Goal: Transaction & Acquisition: Download file/media

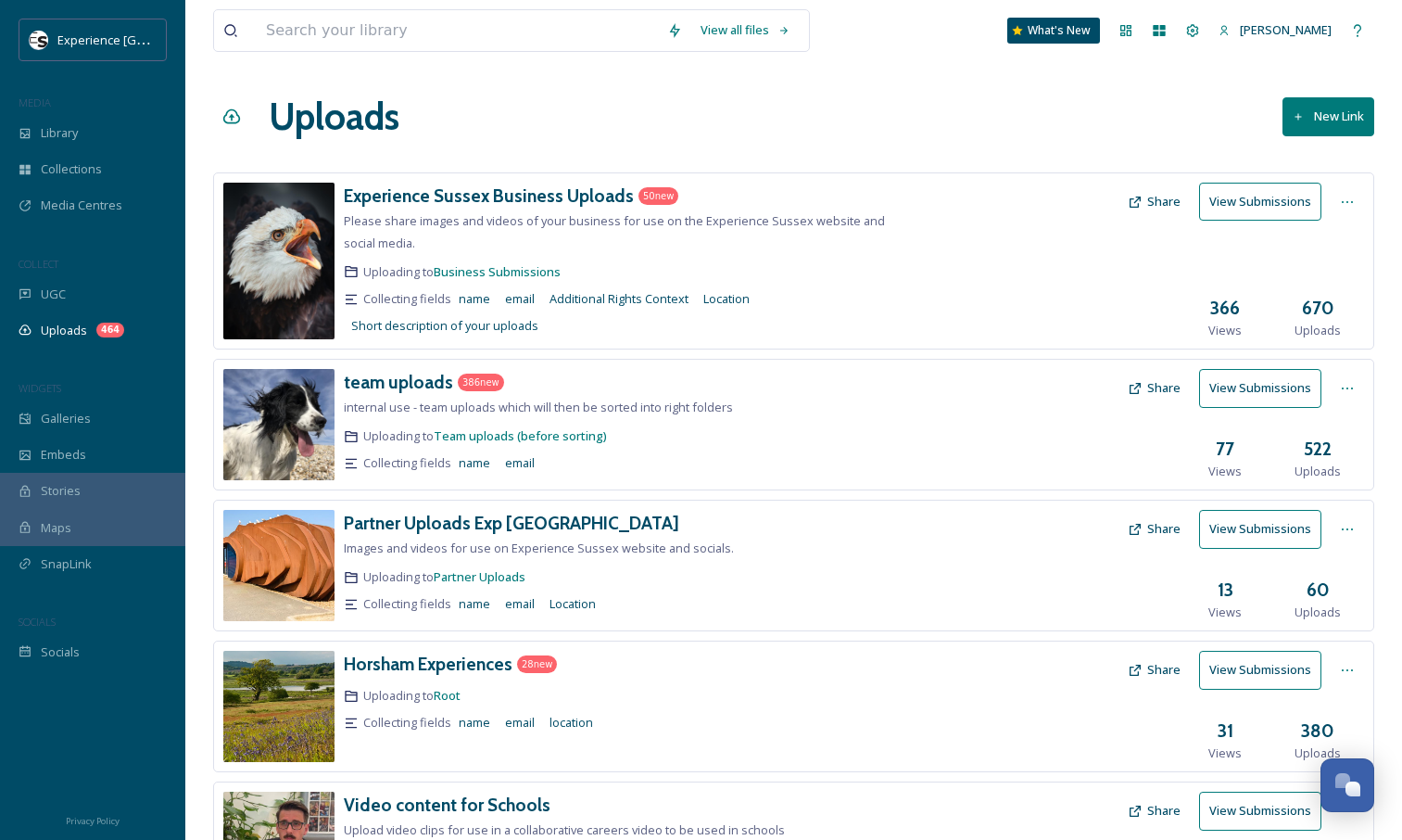
scroll to position [349, 0]
click at [350, 27] on input at bounding box center [457, 30] width 402 height 41
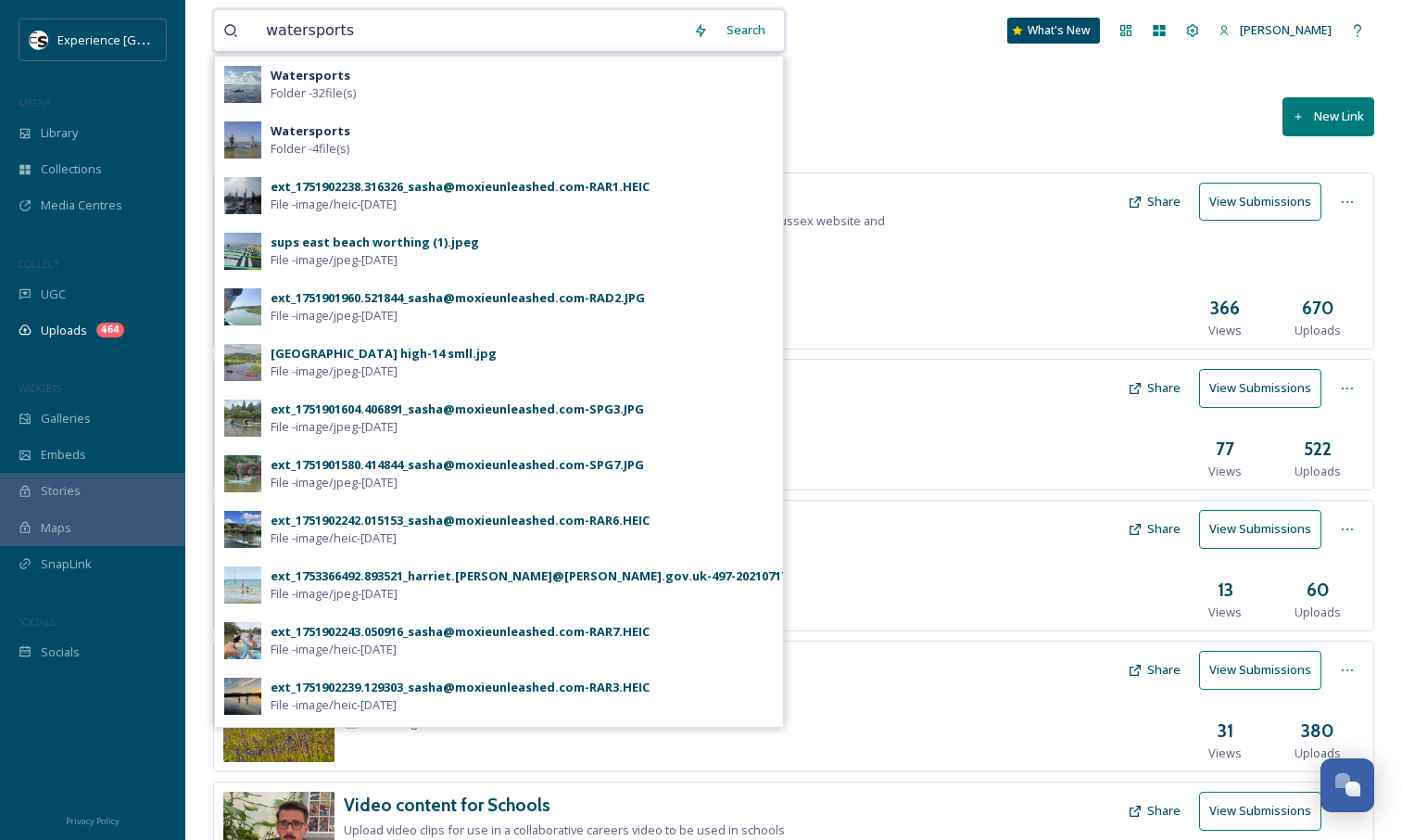
type input "watersports"
click at [775, 26] on div "Search" at bounding box center [746, 30] width 57 height 37
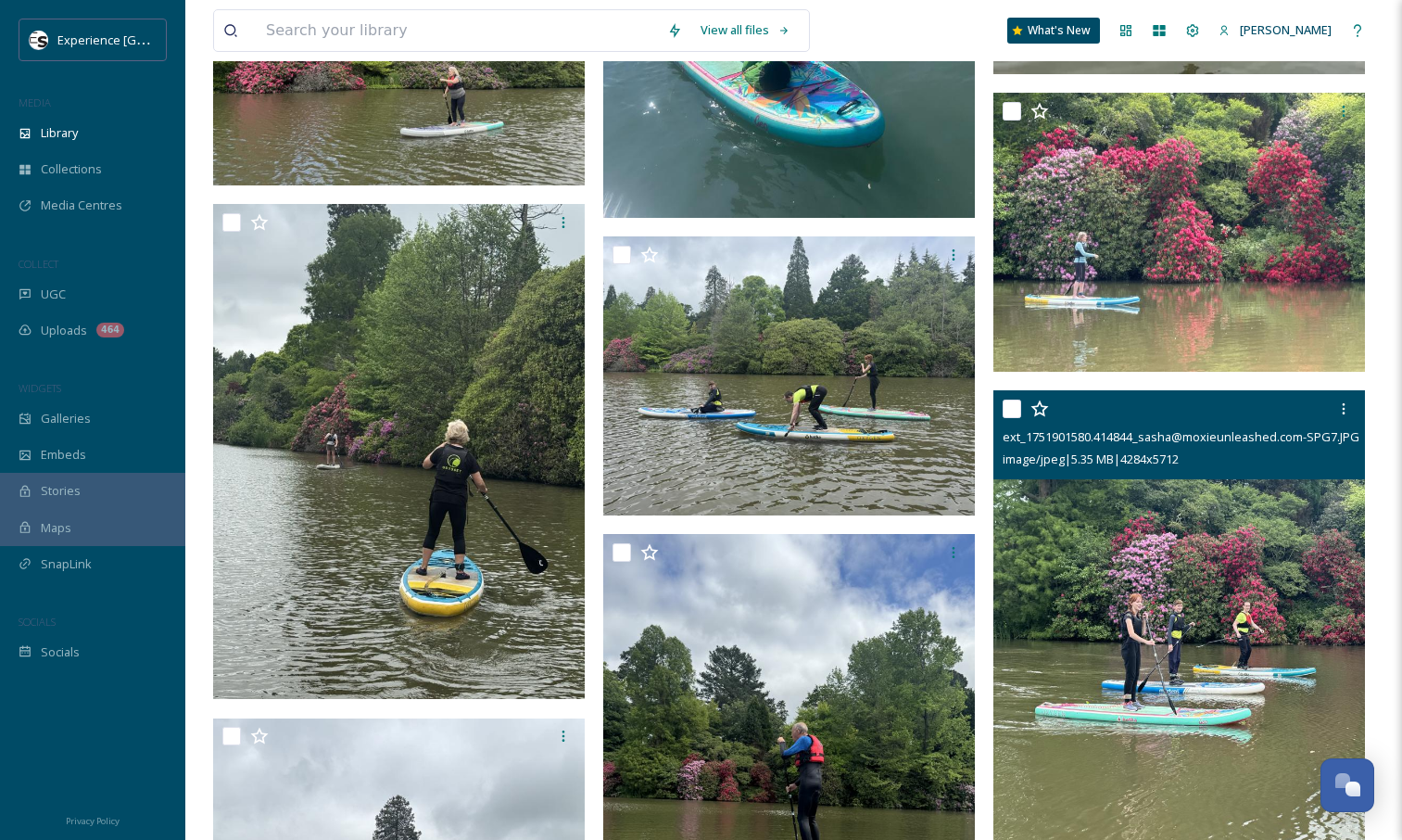
scroll to position [3806, 0]
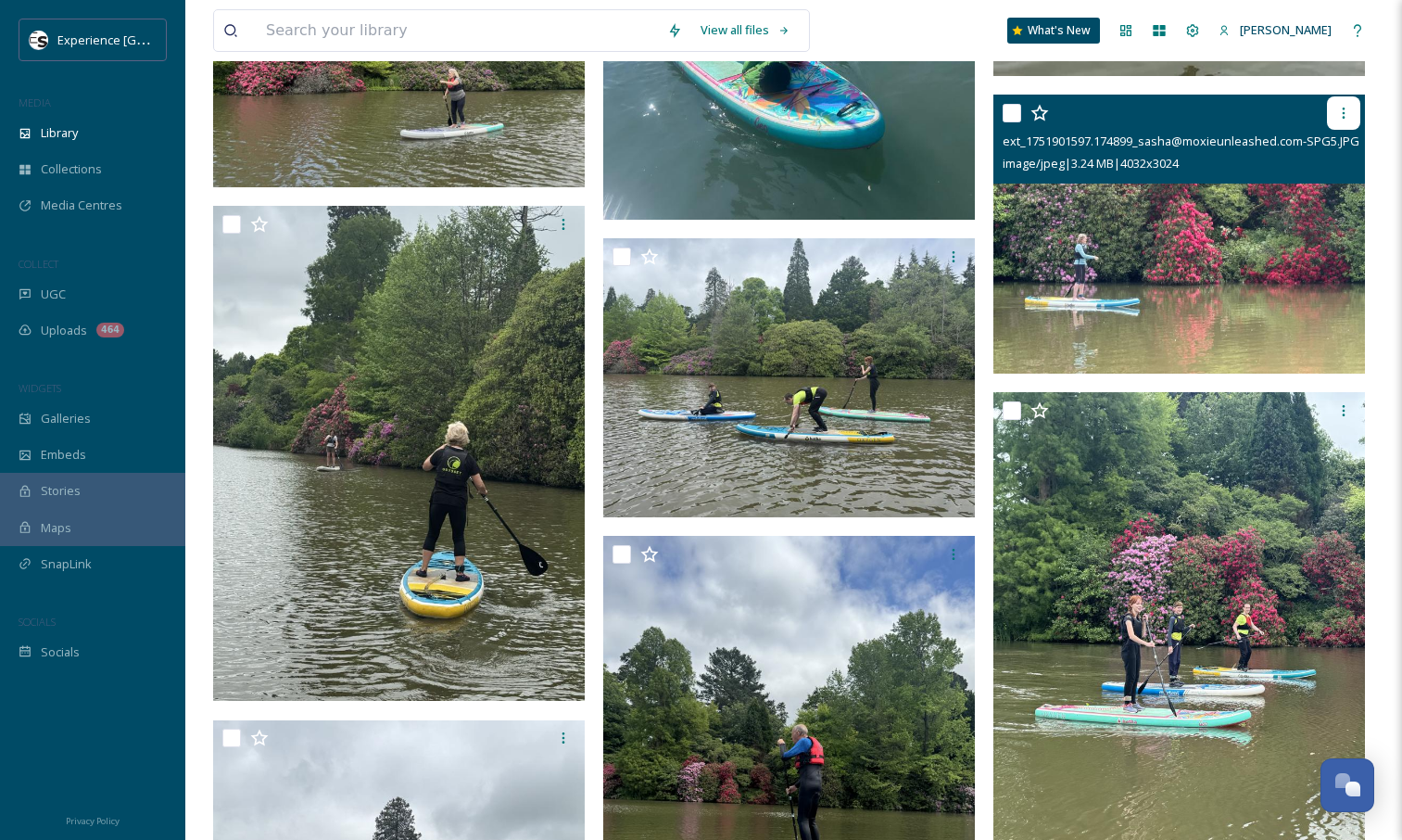
click at [1347, 107] on icon at bounding box center [1344, 113] width 15 height 15
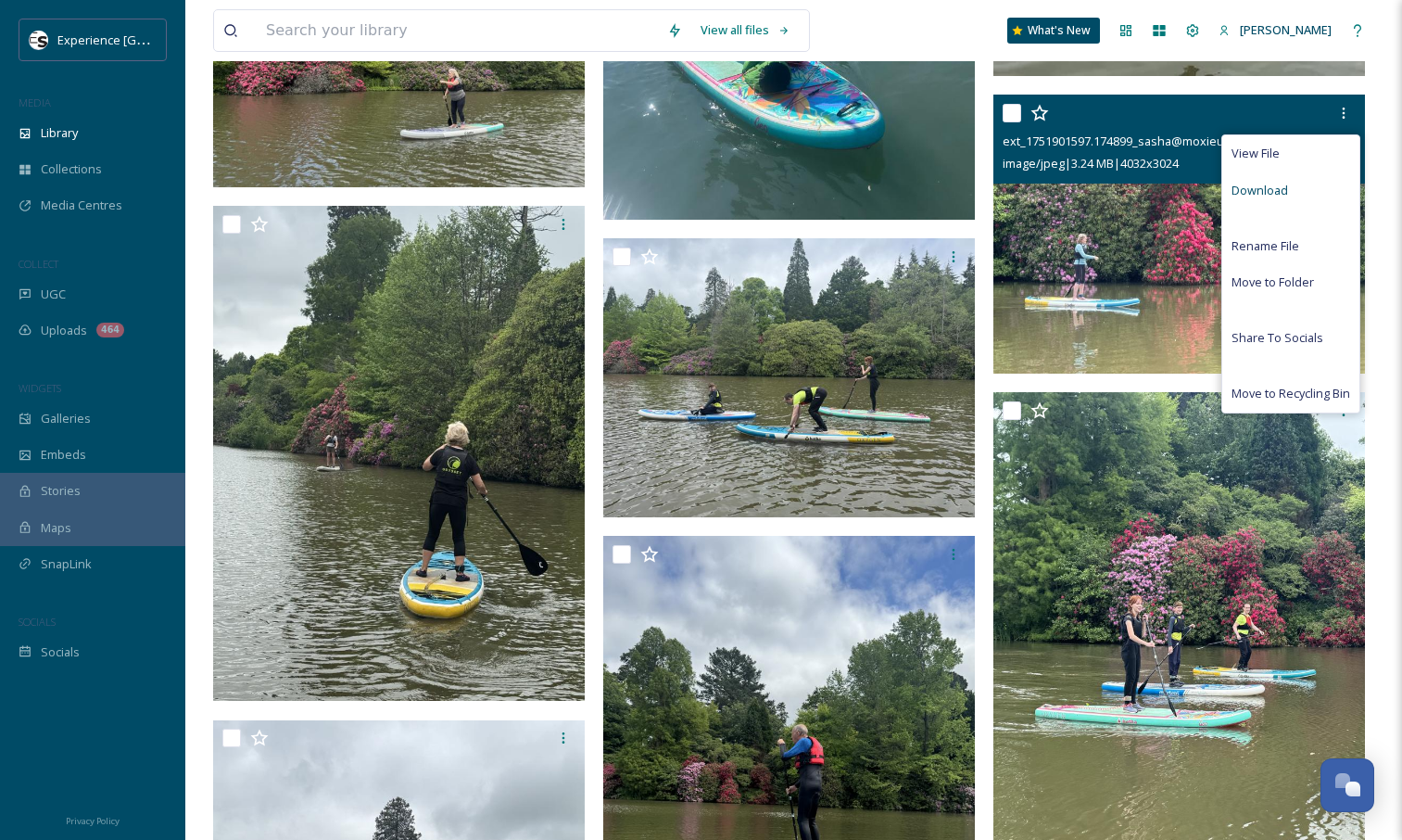
click at [1271, 192] on span "Download" at bounding box center [1260, 191] width 56 height 18
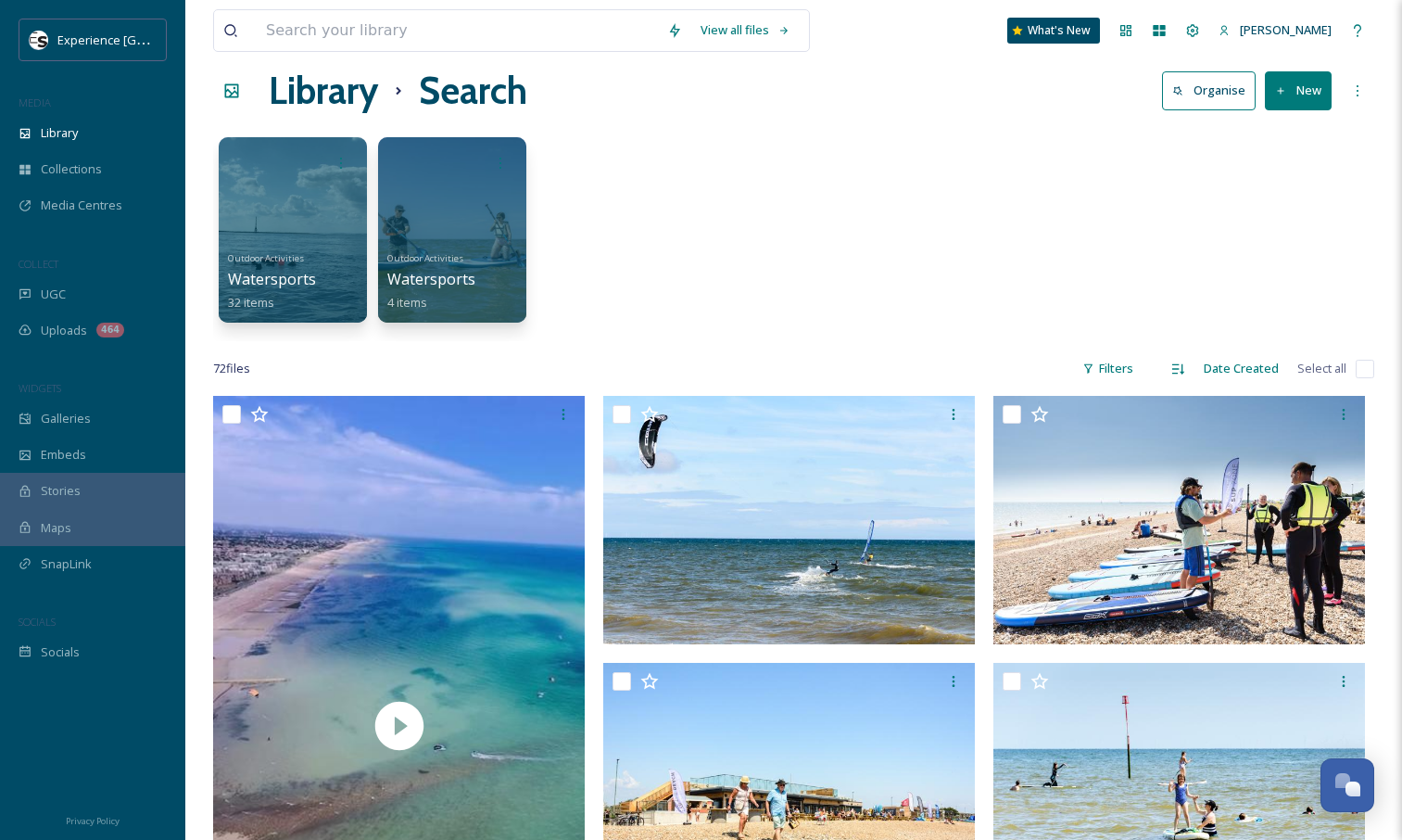
scroll to position [0, 0]
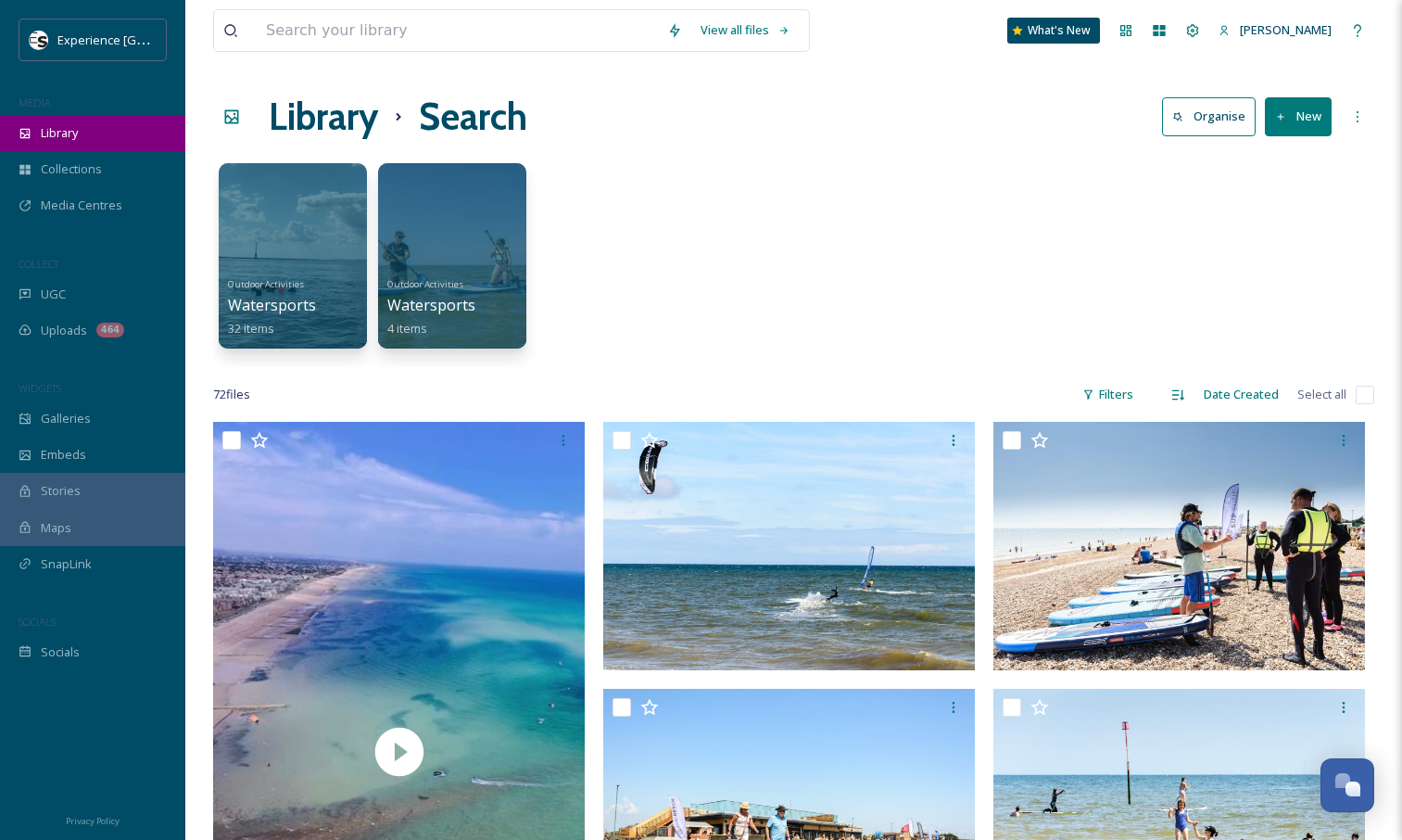
click at [66, 141] on span "Library" at bounding box center [58, 134] width 37 height 18
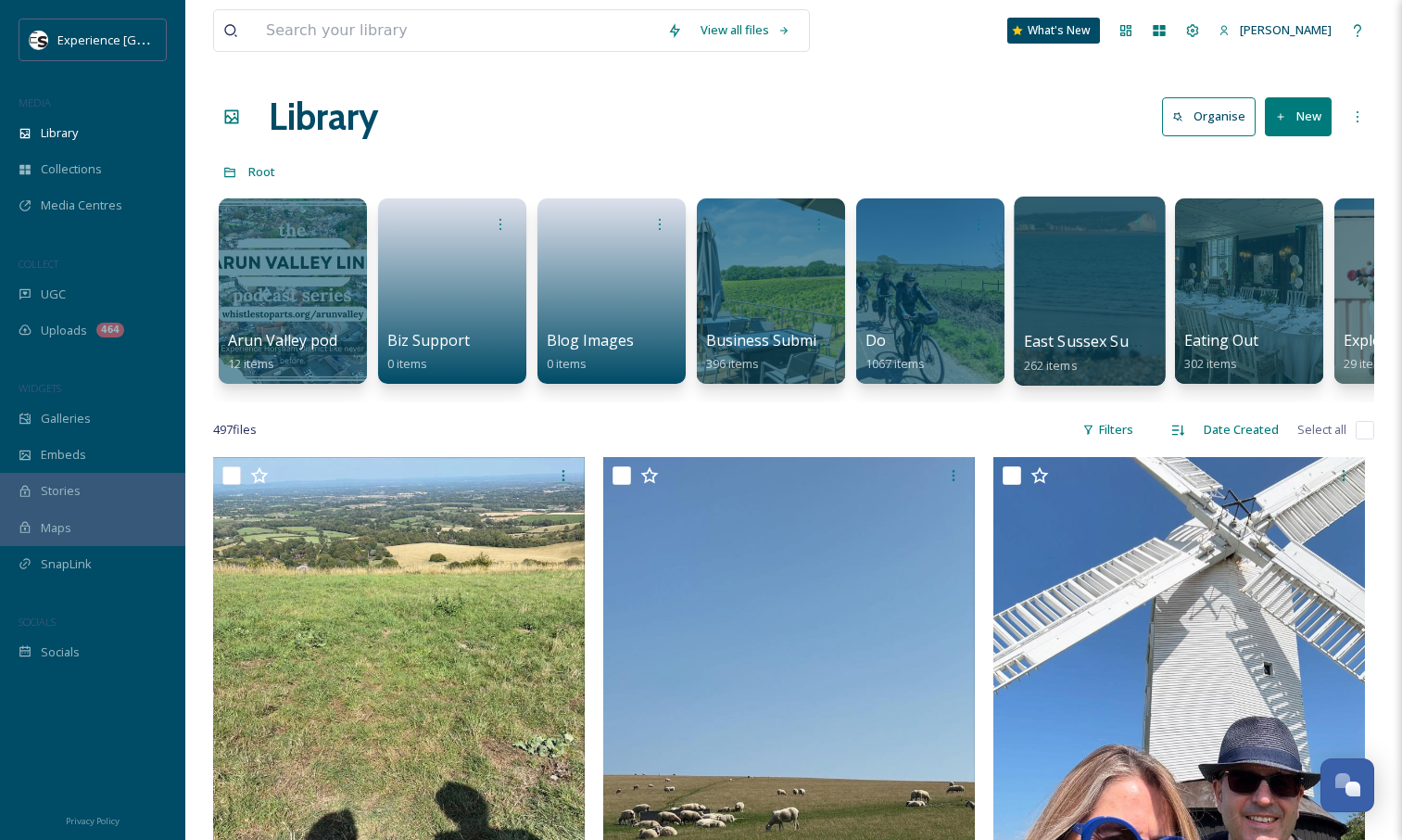
click at [1079, 374] on div "East Sussex Summer photo shoot (copyright free) 262 items" at bounding box center [1090, 352] width 133 height 47
click at [1089, 301] on div at bounding box center [1089, 291] width 151 height 189
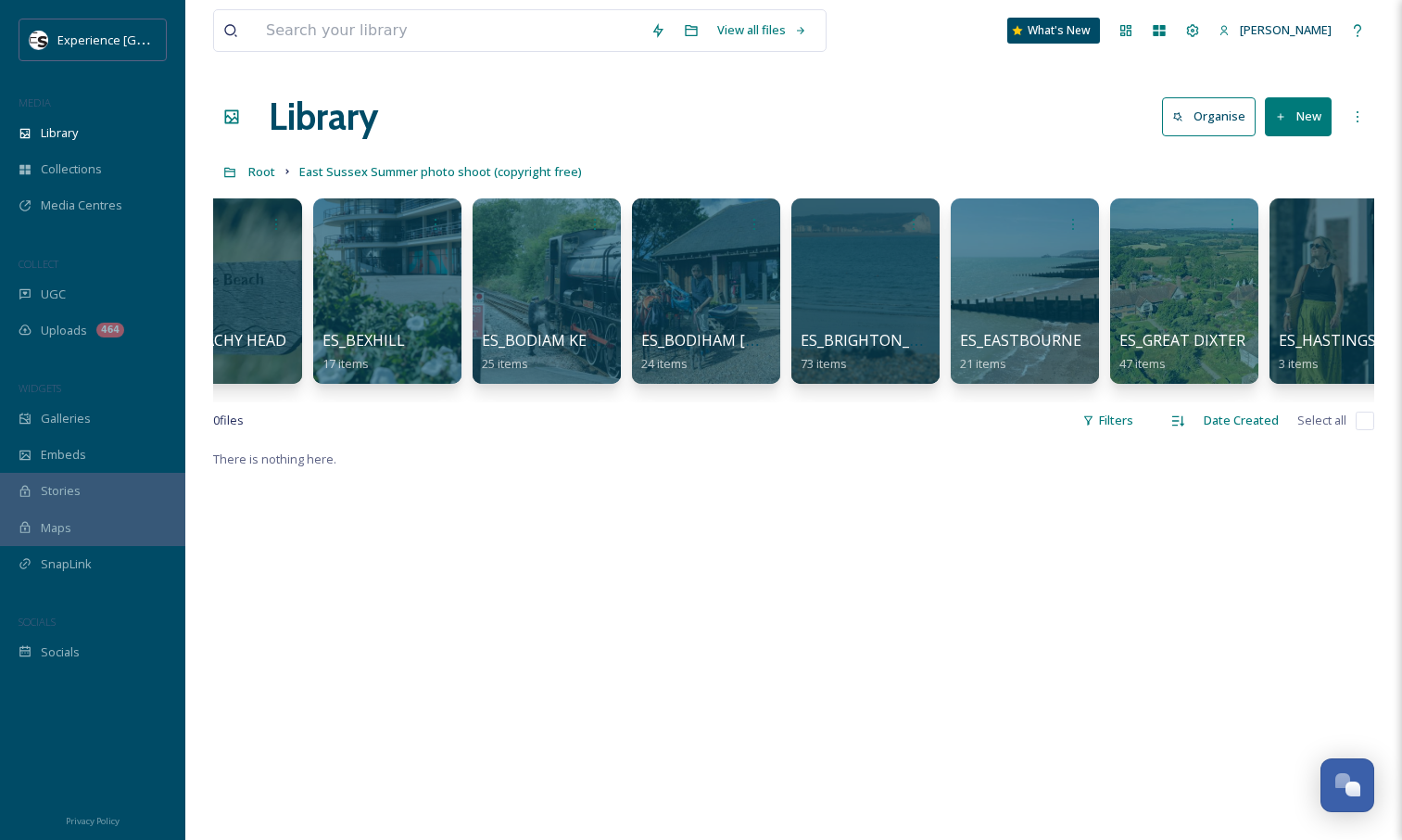
scroll to position [0, 354]
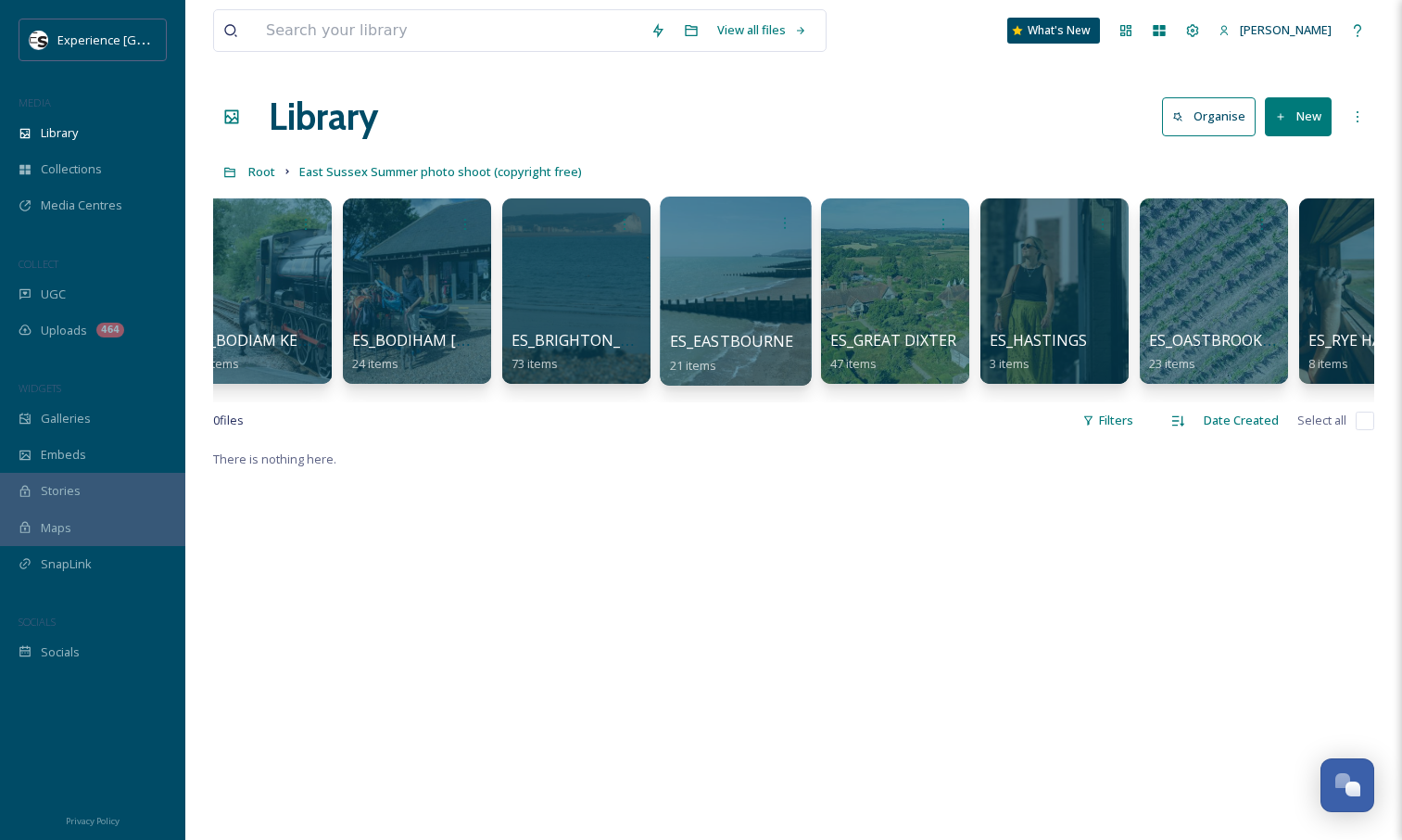
click at [761, 260] on div at bounding box center [735, 291] width 151 height 189
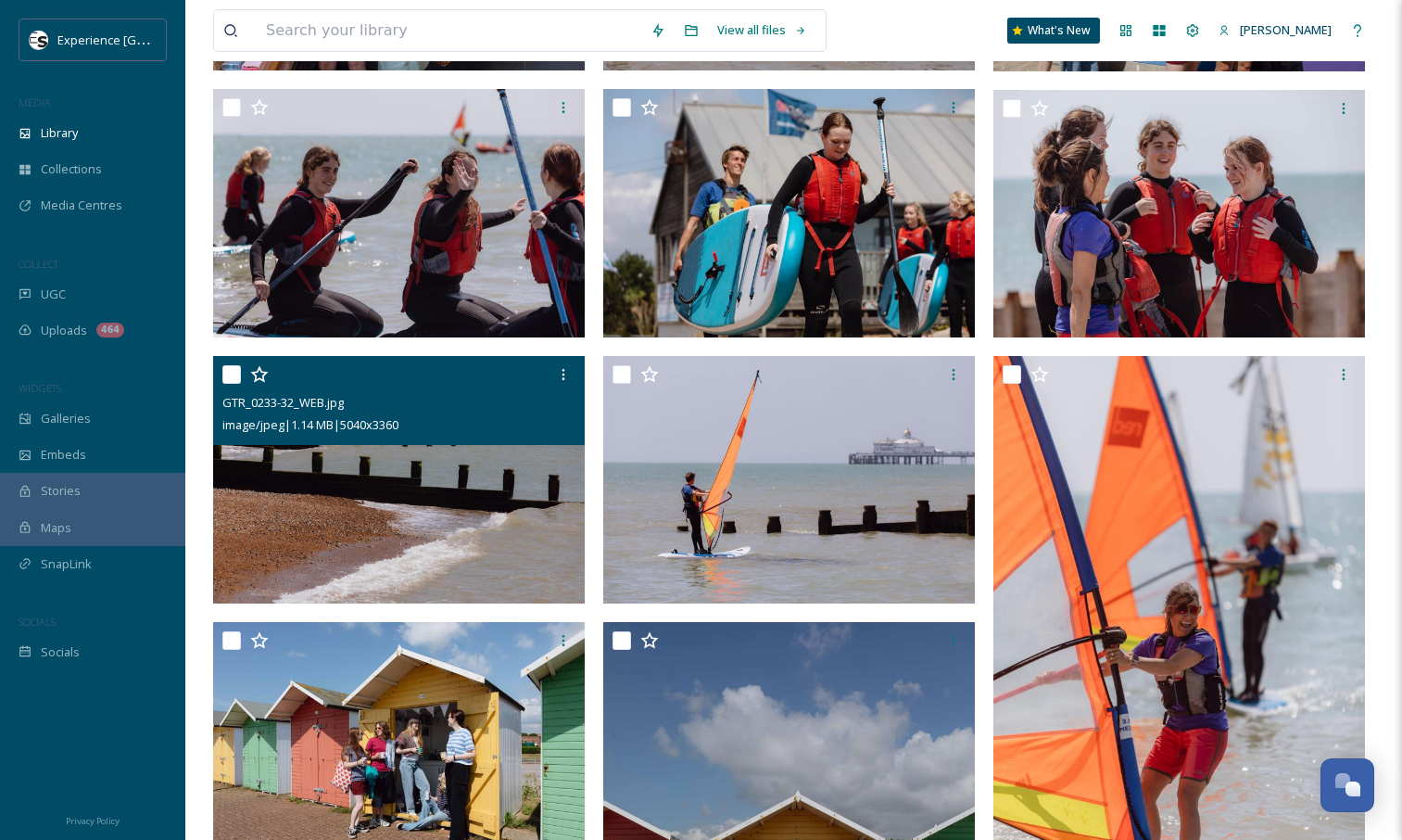
scroll to position [429, 0]
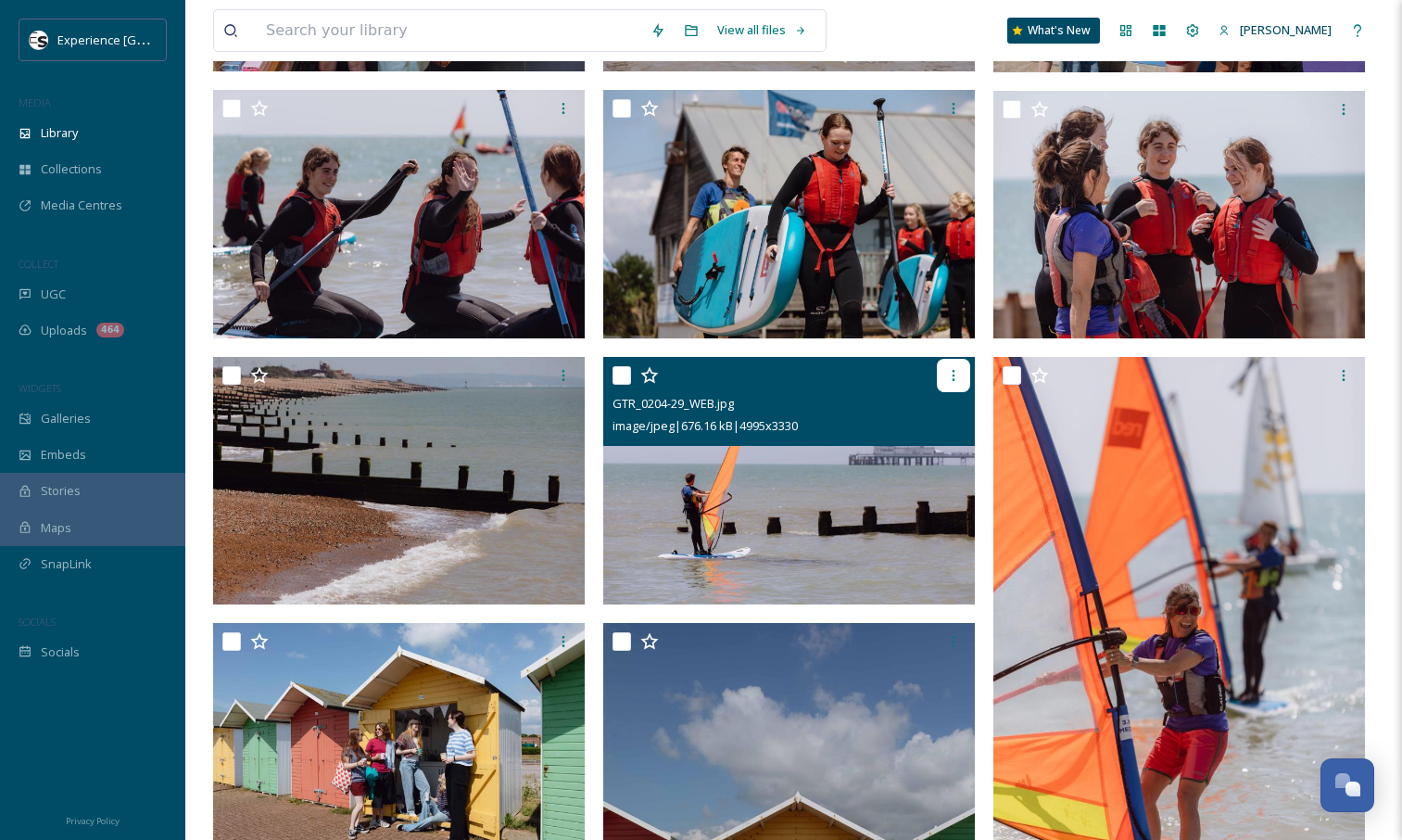
click at [962, 379] on div at bounding box center [954, 376] width 34 height 34
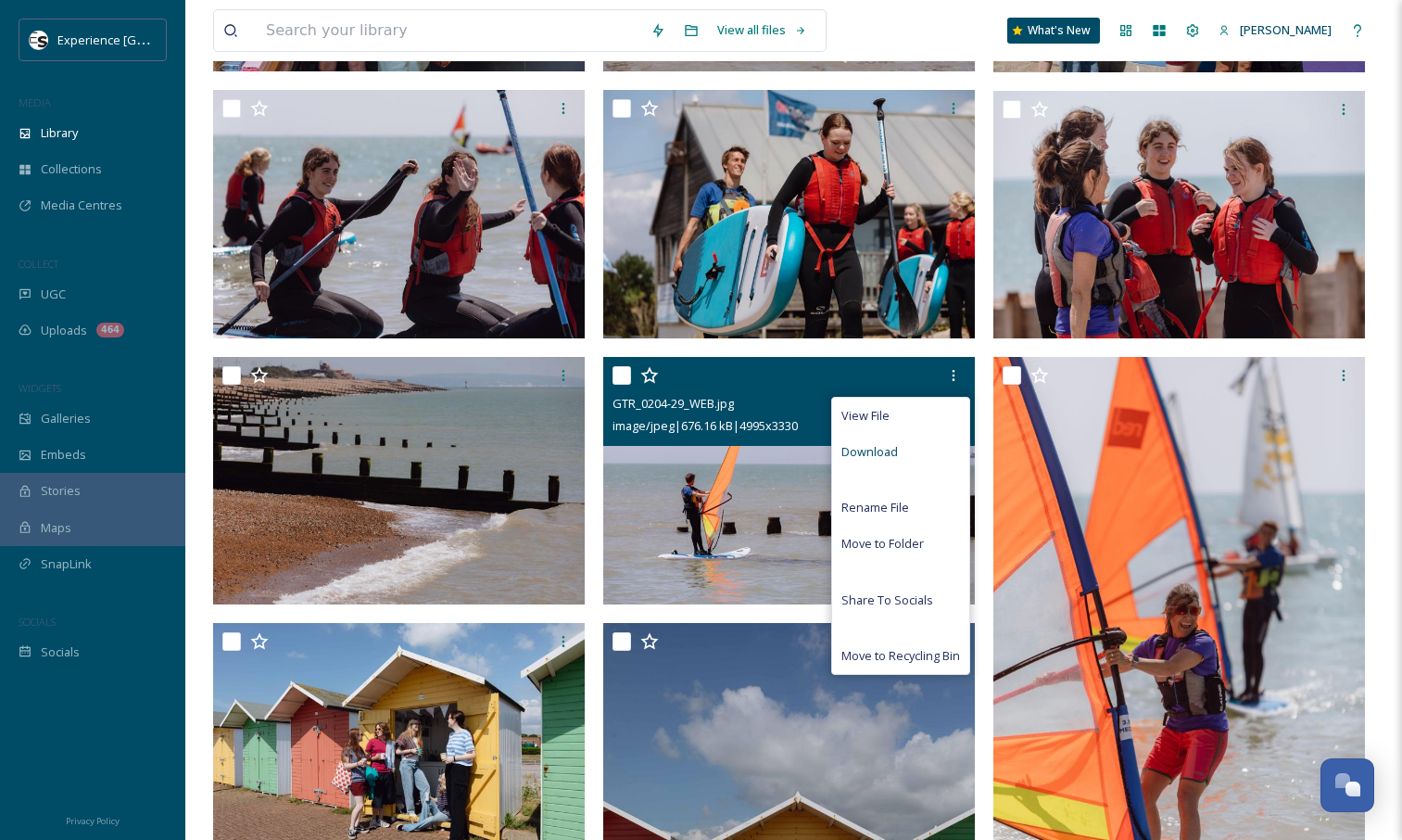
click at [871, 452] on span "Download" at bounding box center [870, 452] width 56 height 18
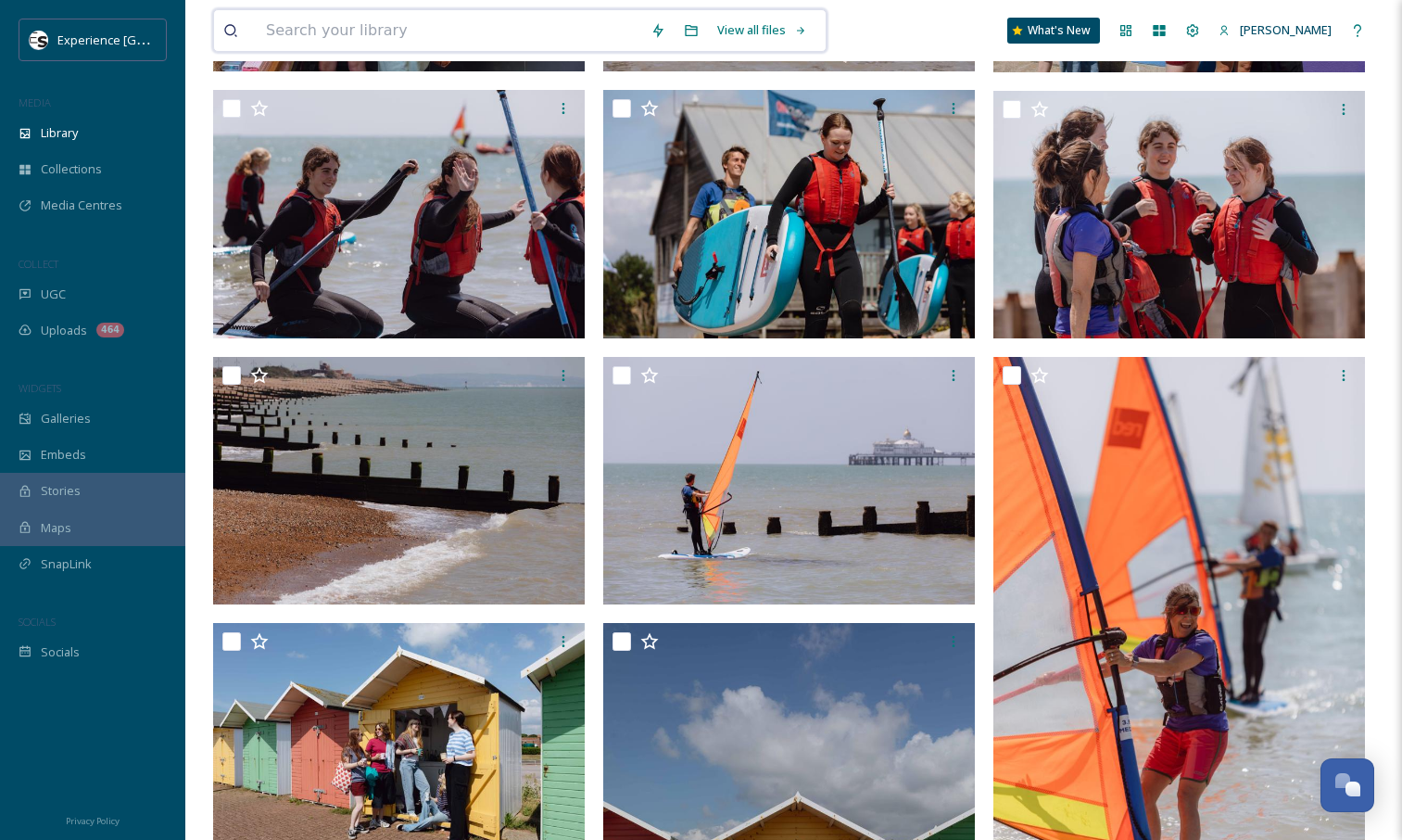
click at [431, 14] on input at bounding box center [448, 30] width 385 height 41
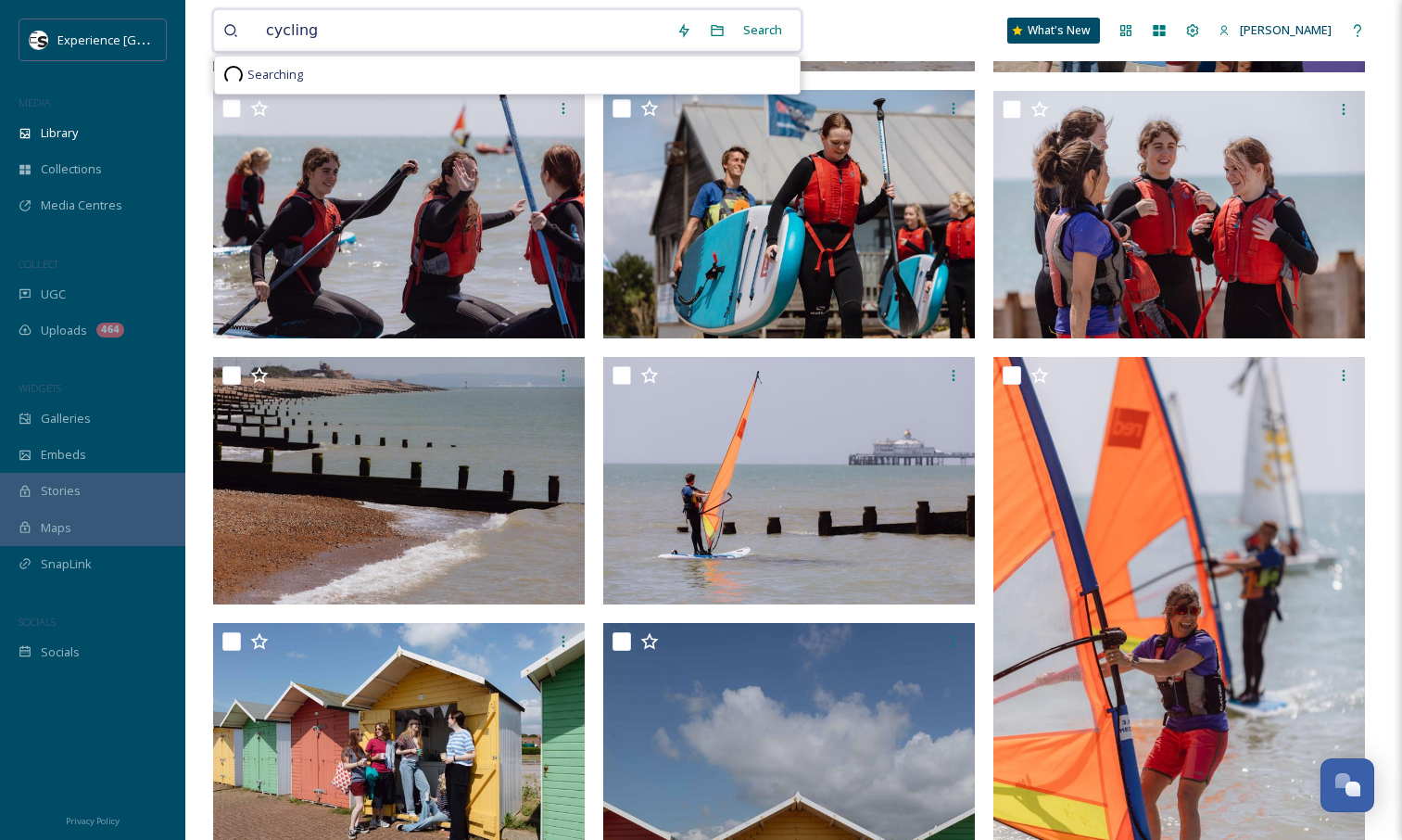
type input "cycling"
click at [779, 28] on div "Search" at bounding box center [763, 30] width 57 height 37
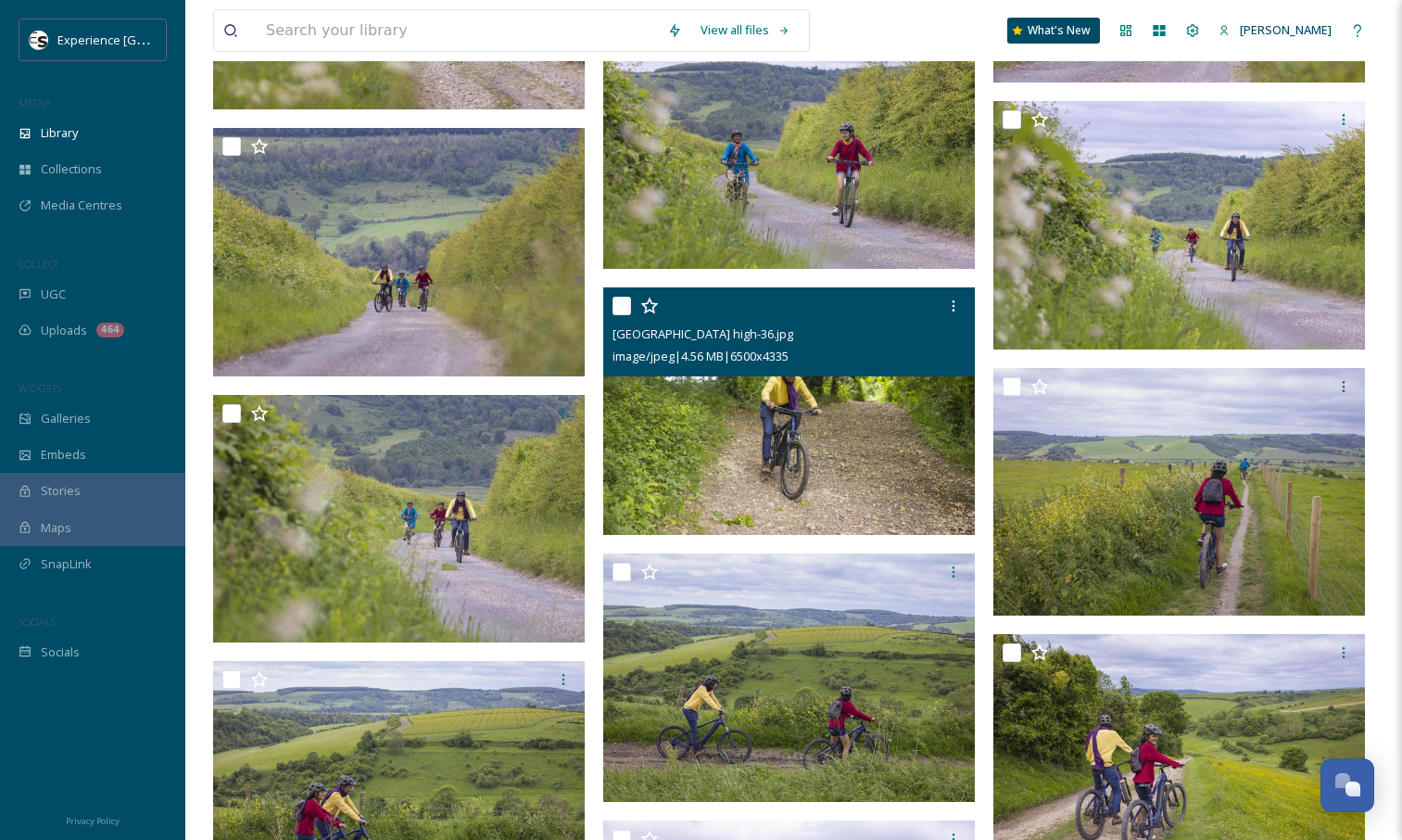
scroll to position [7328, 0]
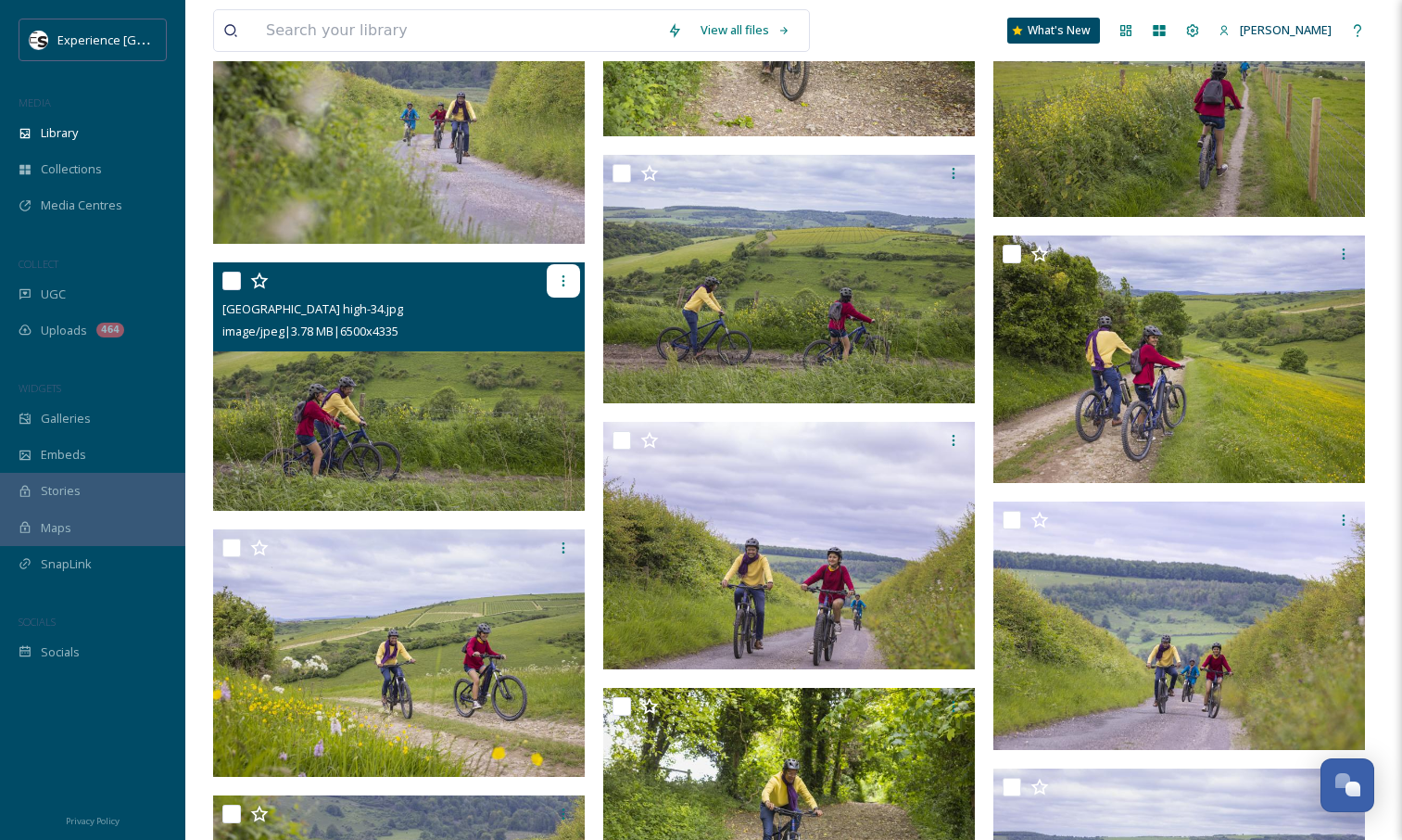
click at [557, 285] on icon at bounding box center [563, 280] width 15 height 15
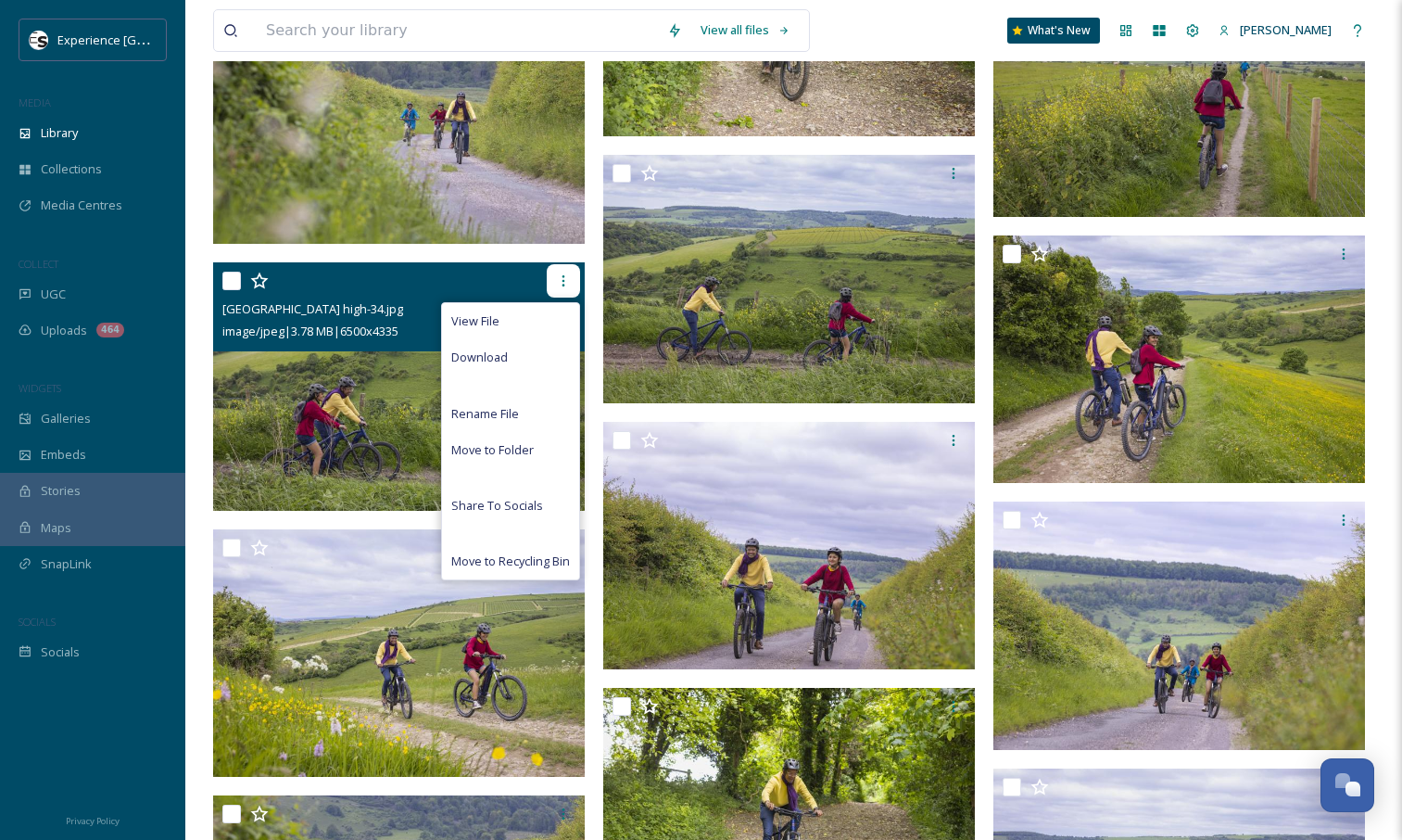
click at [557, 285] on icon at bounding box center [563, 280] width 15 height 15
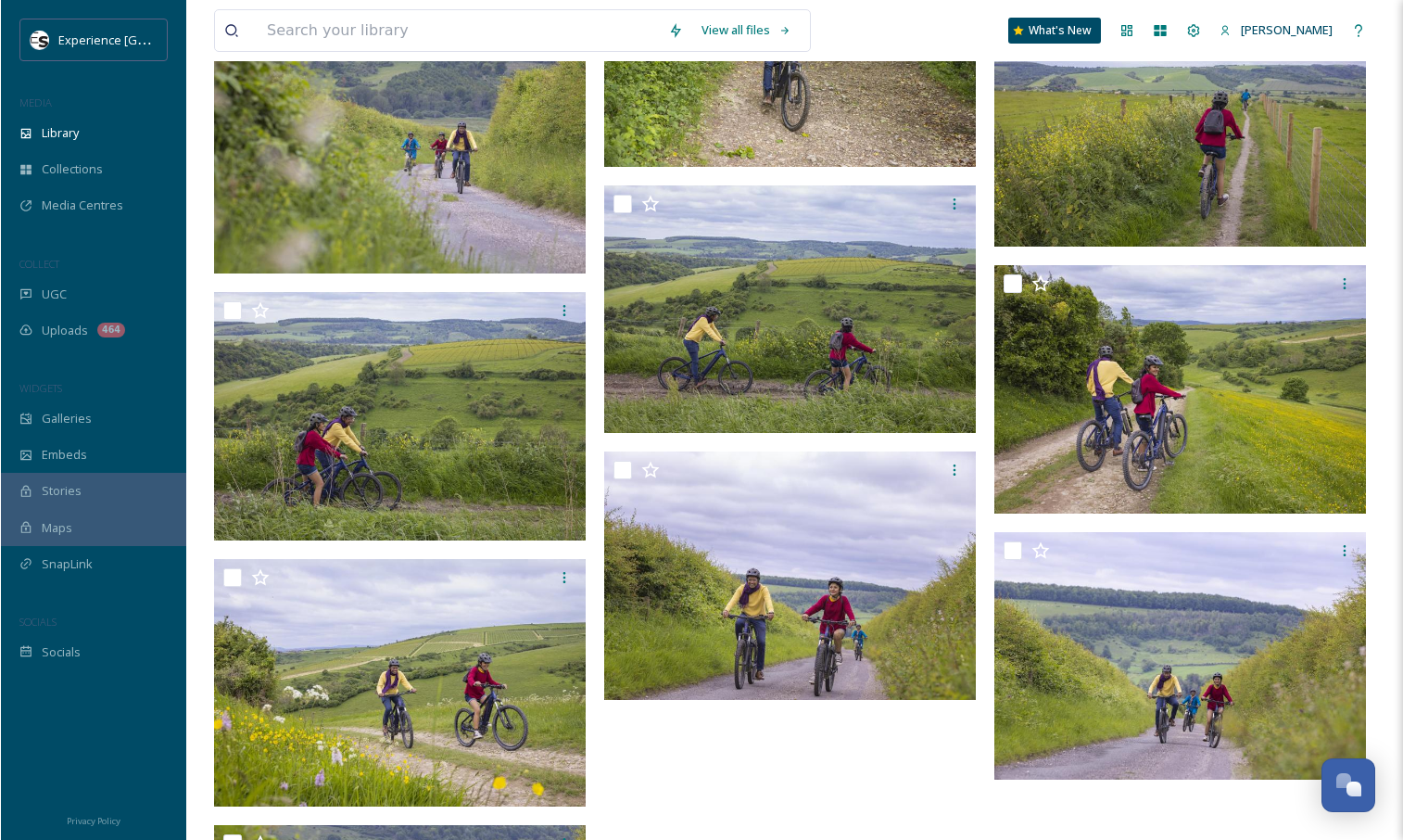
scroll to position [8098, 0]
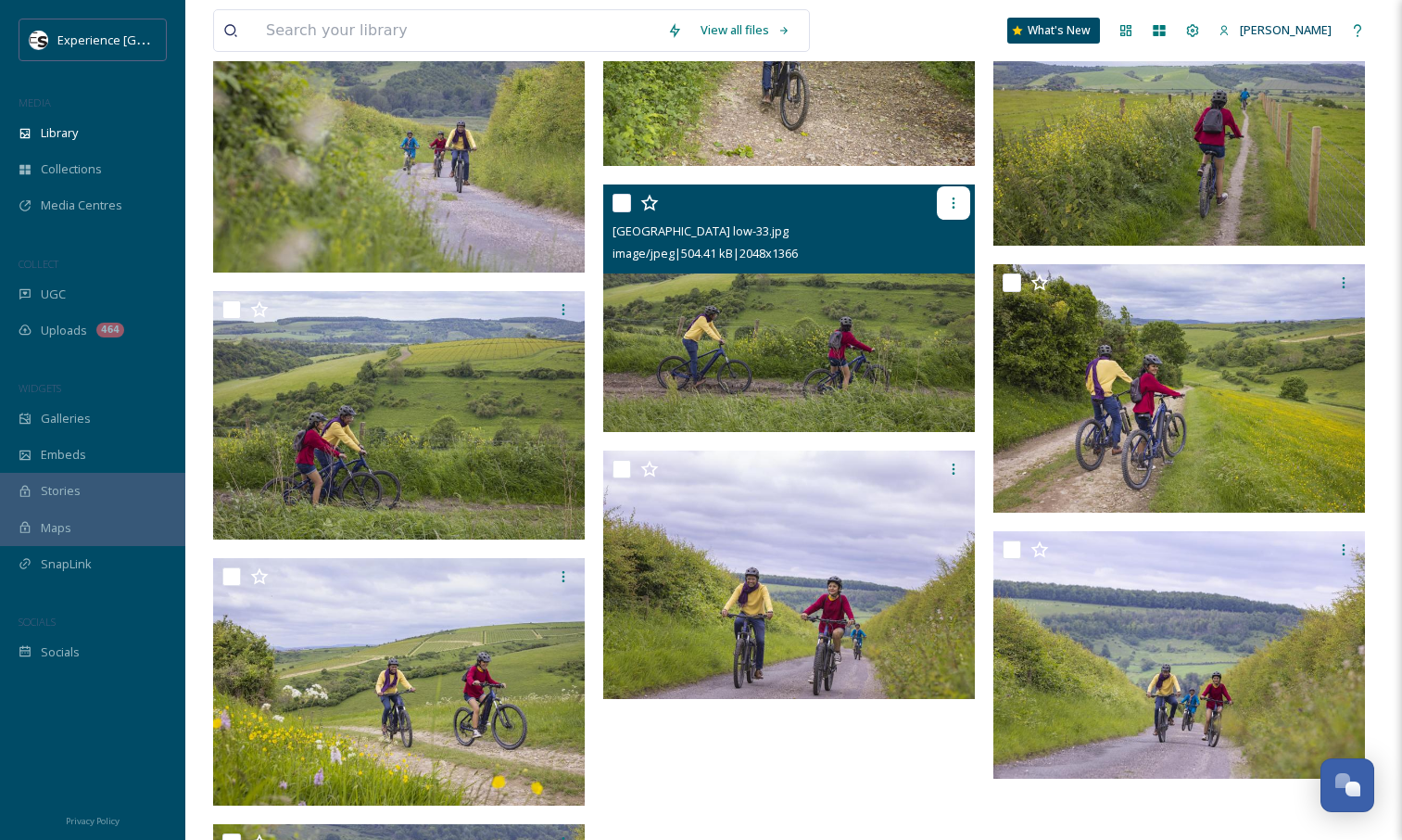
click at [948, 196] on icon at bounding box center [953, 203] width 15 height 15
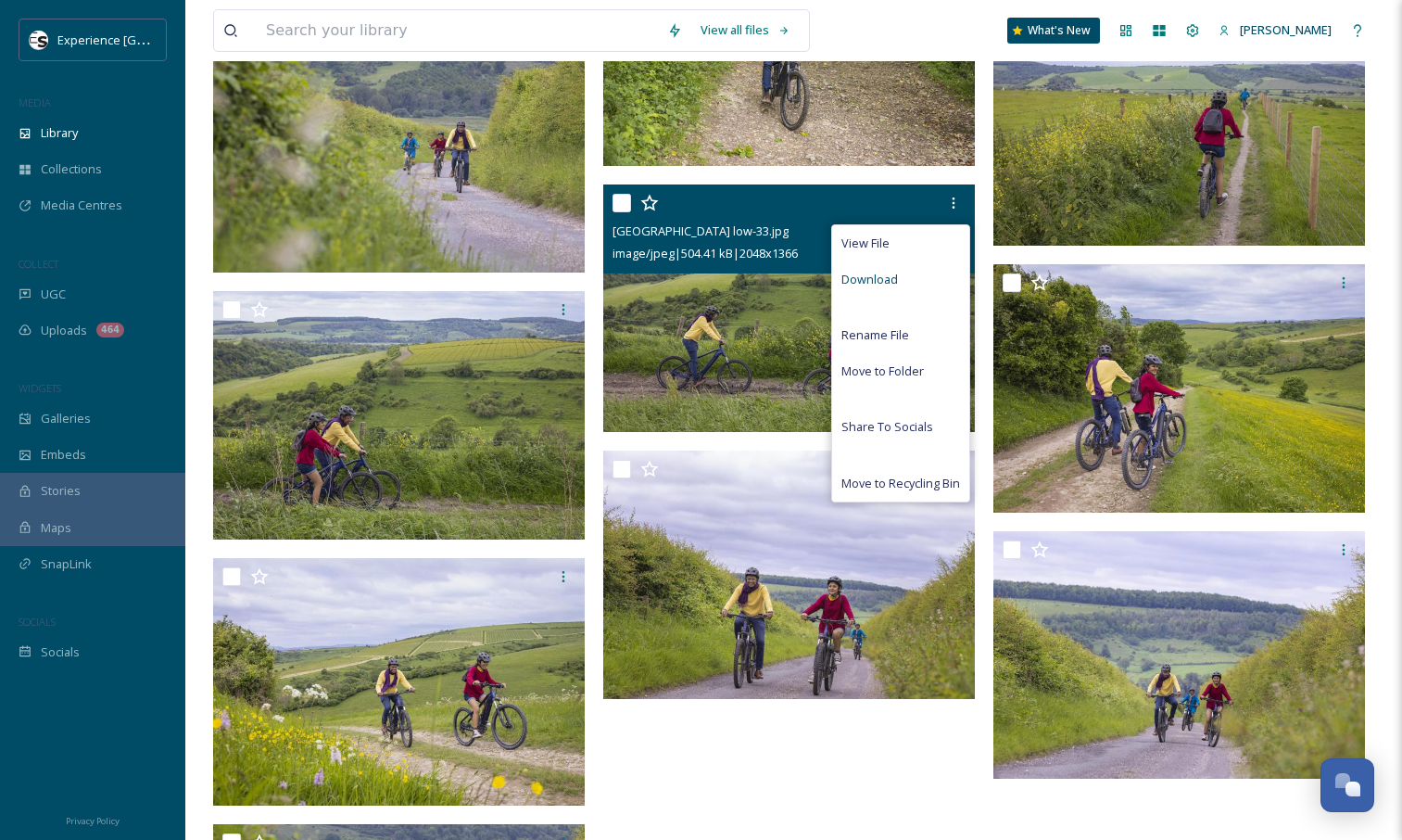
click at [895, 278] on span "Download" at bounding box center [870, 280] width 56 height 18
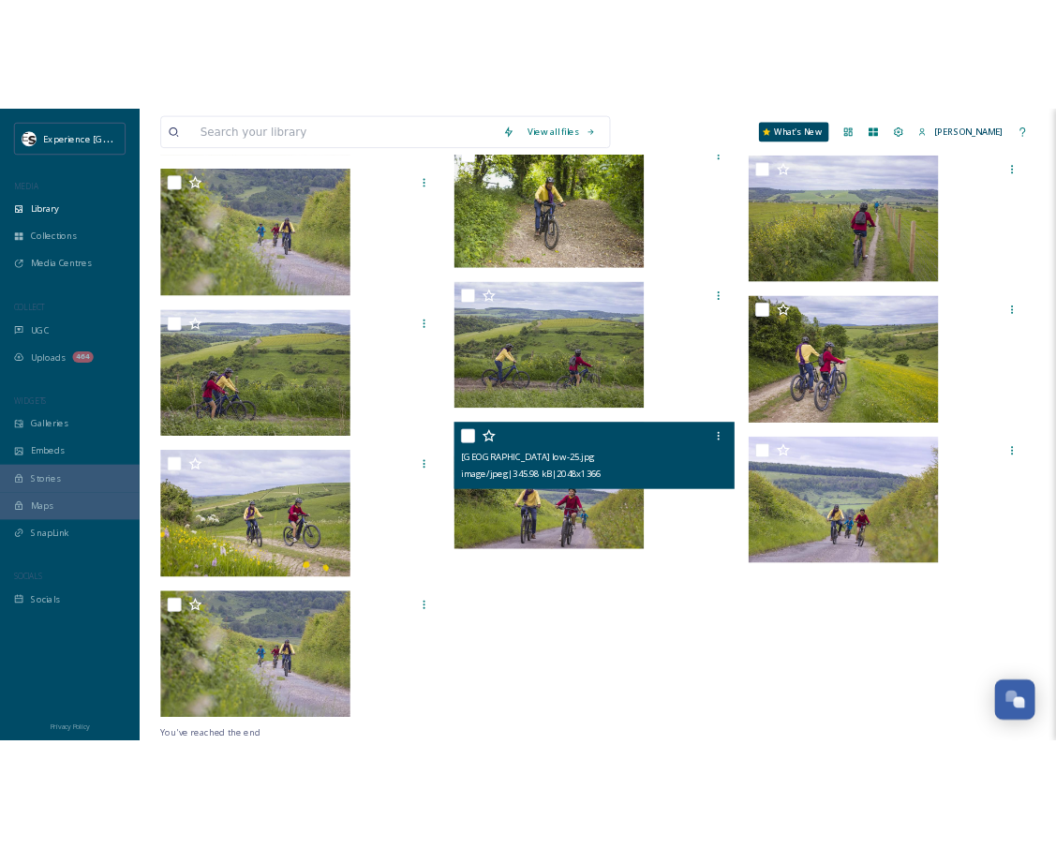
scroll to position [5788, 0]
